Goal: Information Seeking & Learning: Find specific fact

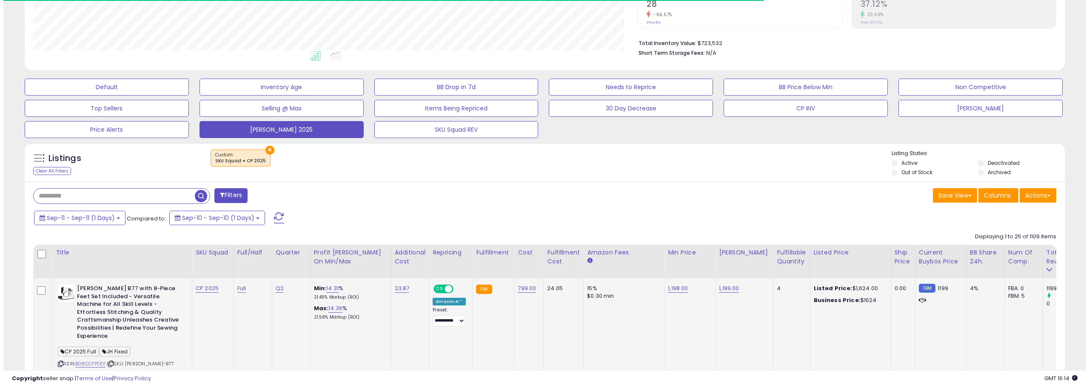
scroll to position [161, 0]
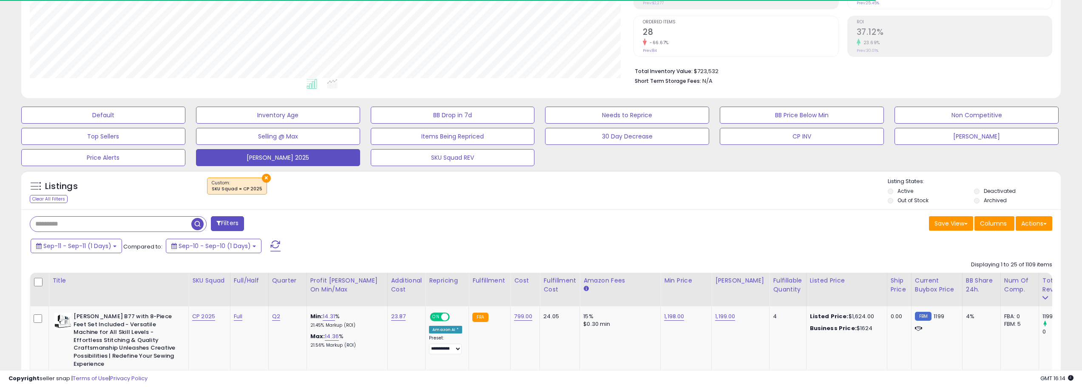
drag, startPoint x: 273, startPoint y: 240, endPoint x: 335, endPoint y: 243, distance: 63.0
click at [273, 241] on span at bounding box center [275, 246] width 10 height 11
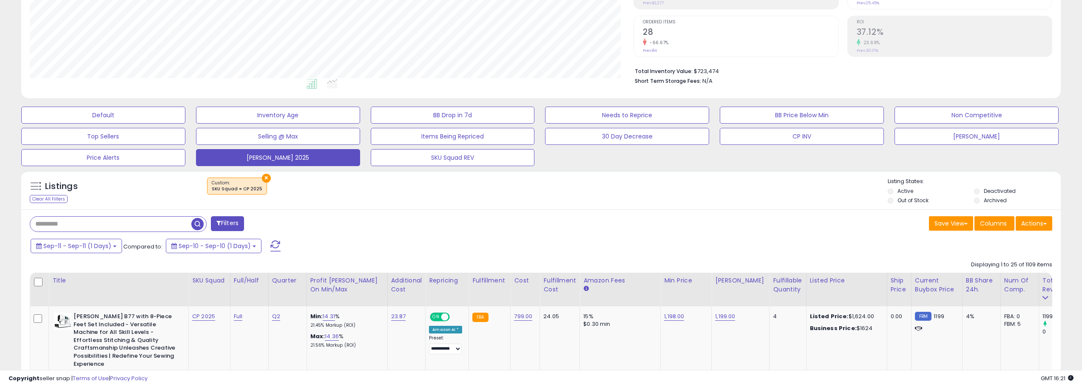
click at [278, 244] on span at bounding box center [275, 246] width 10 height 11
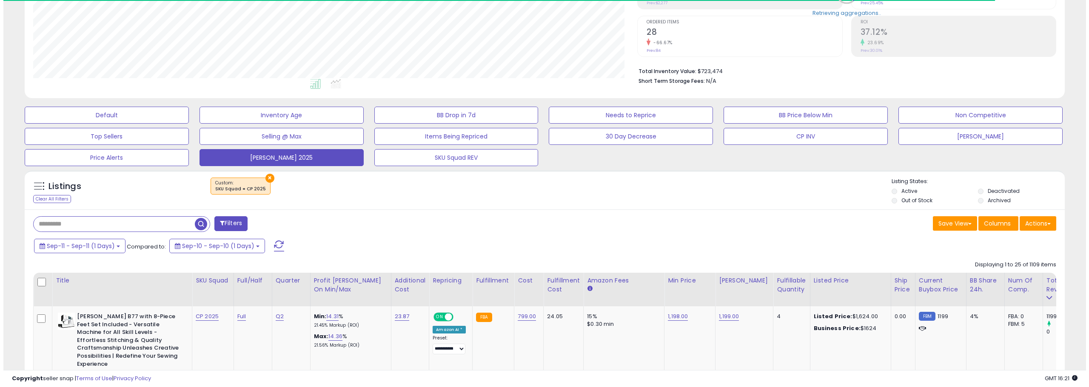
scroll to position [174, 604]
click at [281, 254] on button at bounding box center [275, 246] width 21 height 17
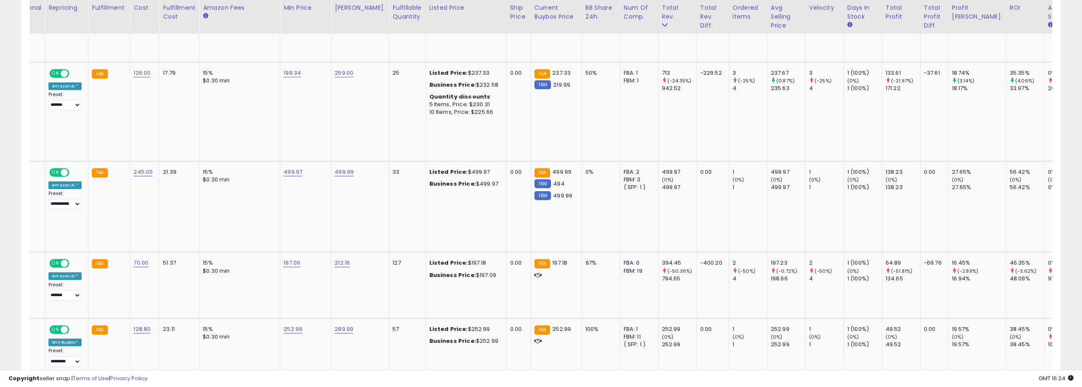
scroll to position [0, 0]
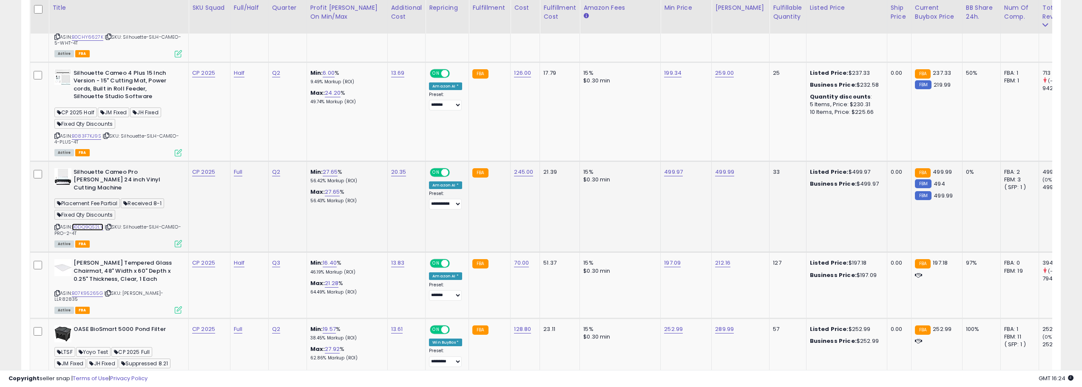
click at [99, 224] on link "B0DQ9QS2LY" at bounding box center [87, 227] width 31 height 7
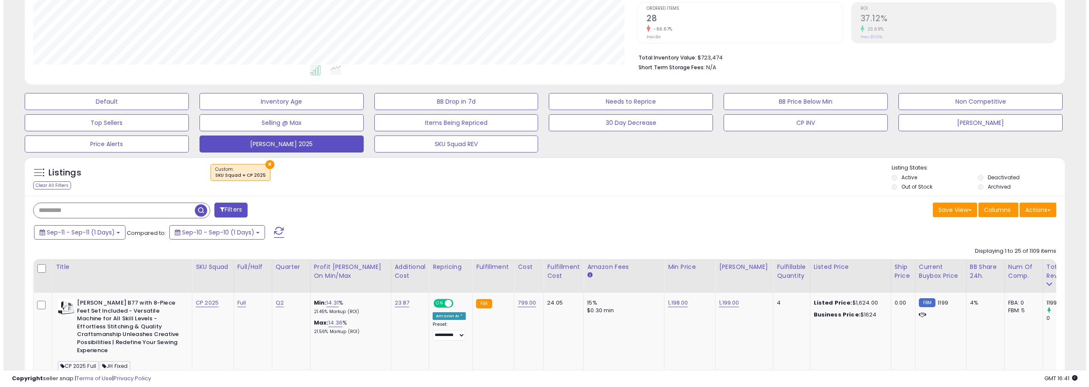
scroll to position [161, 0]
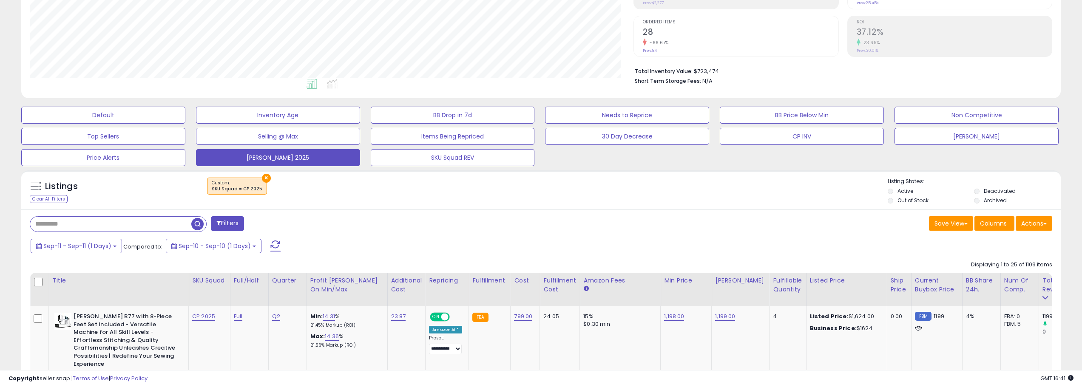
click at [281, 242] on button at bounding box center [275, 246] width 21 height 17
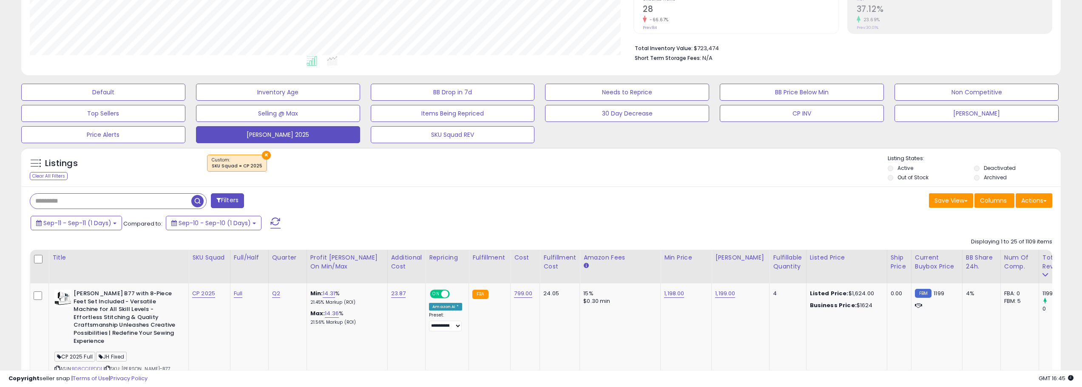
scroll to position [204, 0]
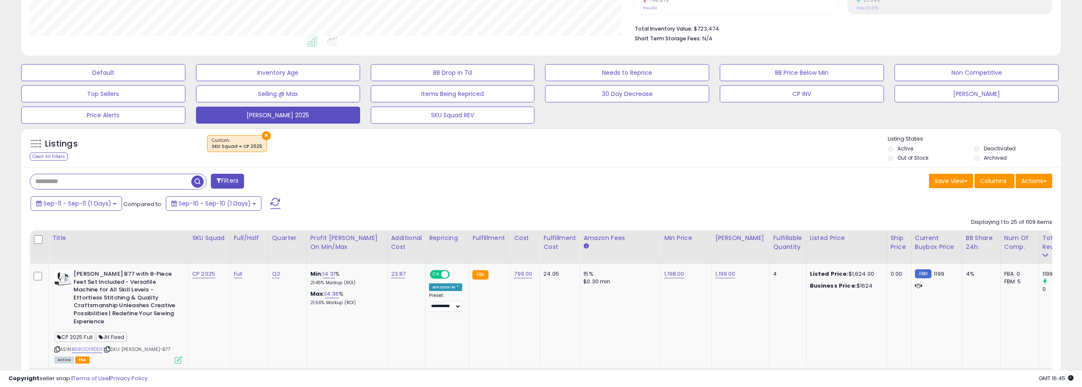
click at [274, 197] on button at bounding box center [275, 203] width 21 height 17
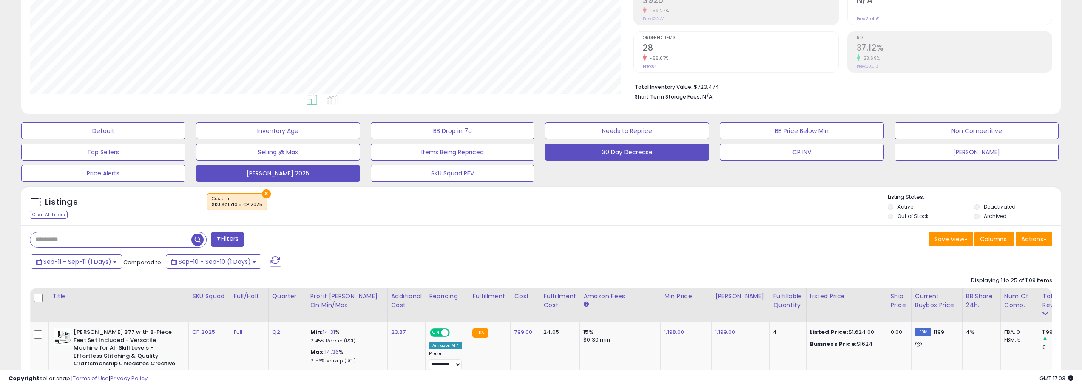
scroll to position [170, 0]
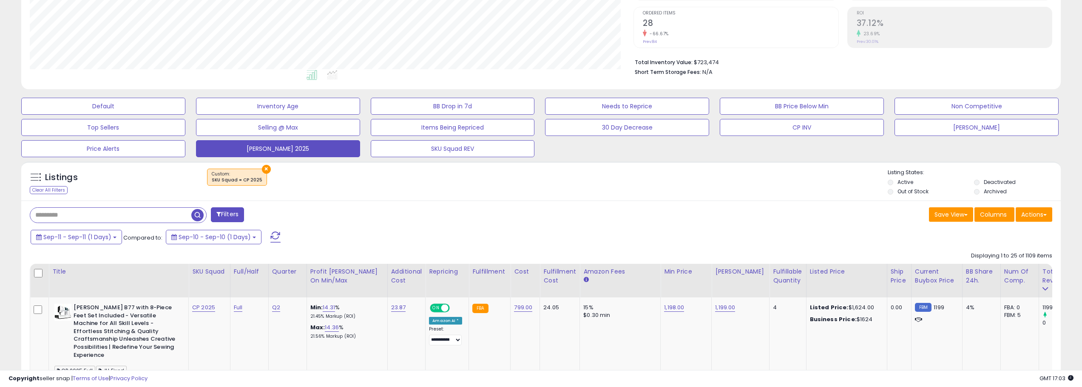
click at [277, 241] on span at bounding box center [275, 237] width 10 height 11
click at [0, 0] on div "Retrieving listings data.." at bounding box center [0, 0] width 0 height 0
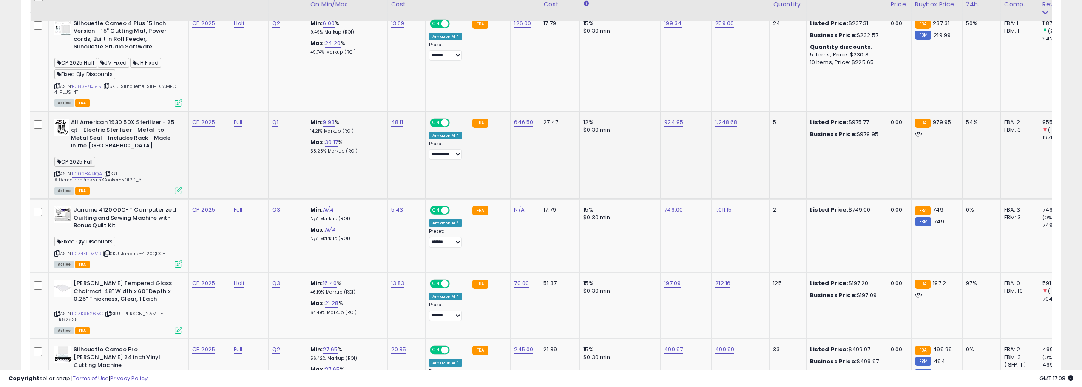
scroll to position [680, 0]
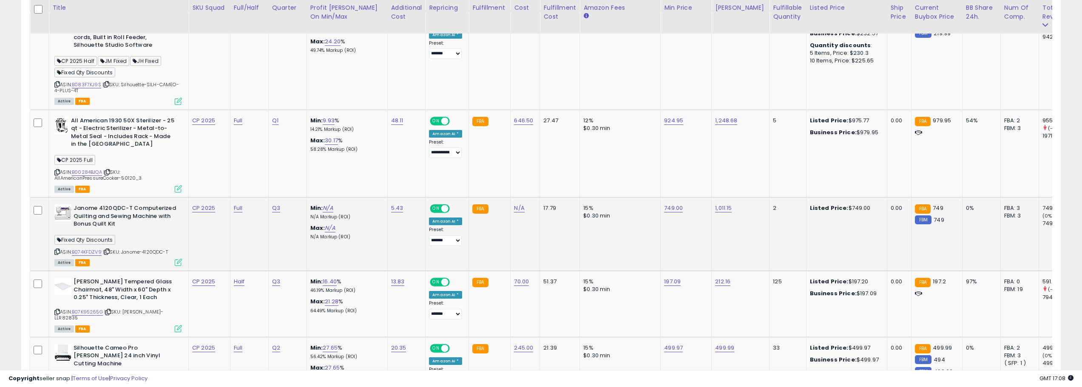
drag, startPoint x: 147, startPoint y: 243, endPoint x: 176, endPoint y: 245, distance: 29.8
click at [176, 245] on div "ASIN: B074KFDZV9 | SKU: Janome-4120QDC-T Active FBA" at bounding box center [118, 235] width 128 height 61
copy span "4120QDC-T"
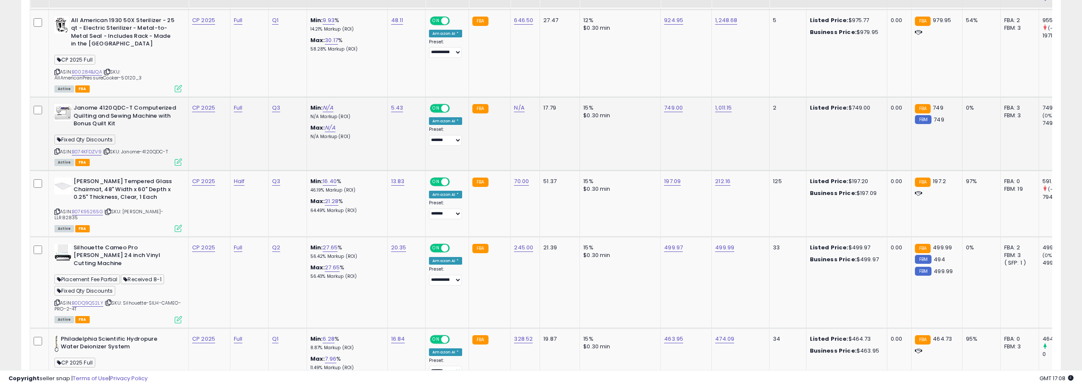
scroll to position [808, 0]
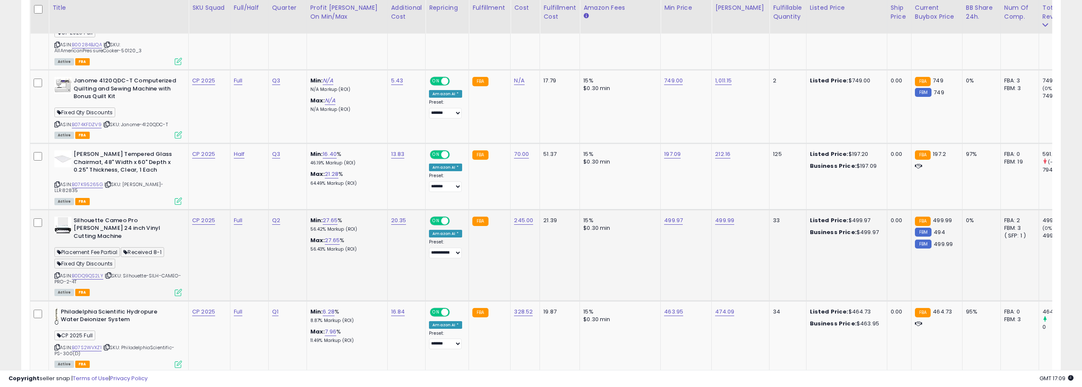
drag, startPoint x: 126, startPoint y: 255, endPoint x: 149, endPoint y: 259, distance: 23.8
click at [149, 259] on div "ASIN: B0DQ9QS2LY | SKU: Silhouette-SILH-CAMEO-PRO-2-4T Active FBA" at bounding box center [118, 256] width 128 height 79
copy span "Silhouette-SILH-CAMEO-PRO-2-4T"
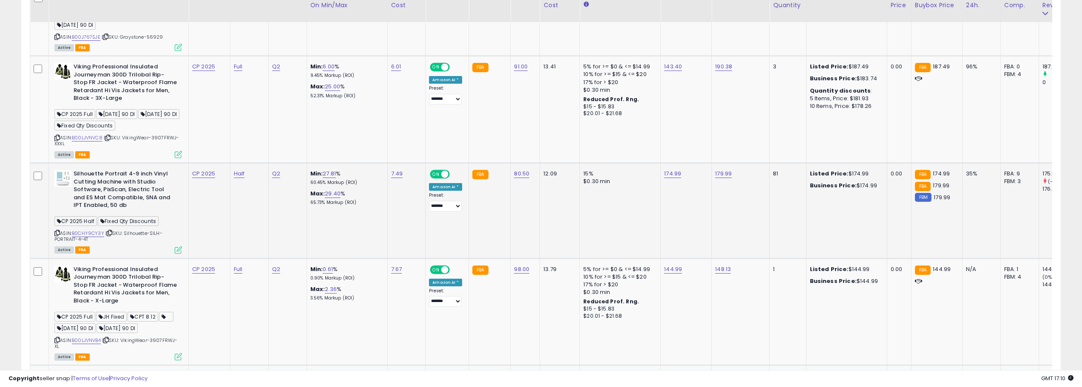
scroll to position [1233, 0]
